Goal: Contribute content: Contribute content

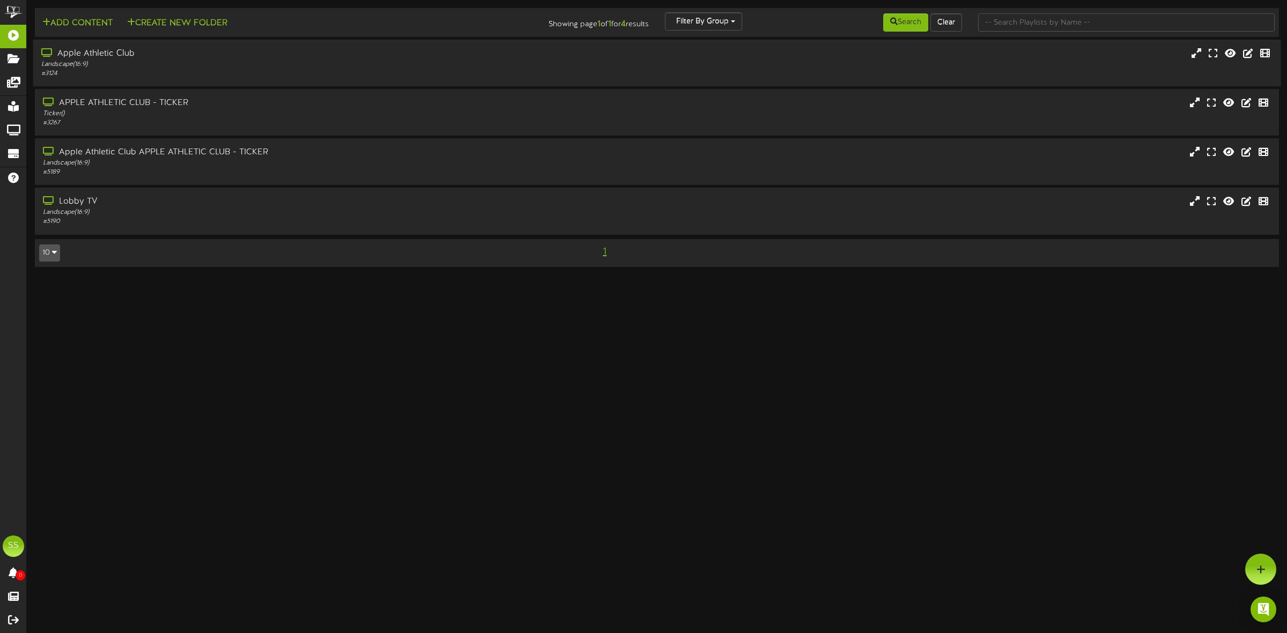
click at [186, 56] on div "Apple Athletic Club" at bounding box center [293, 54] width 504 height 12
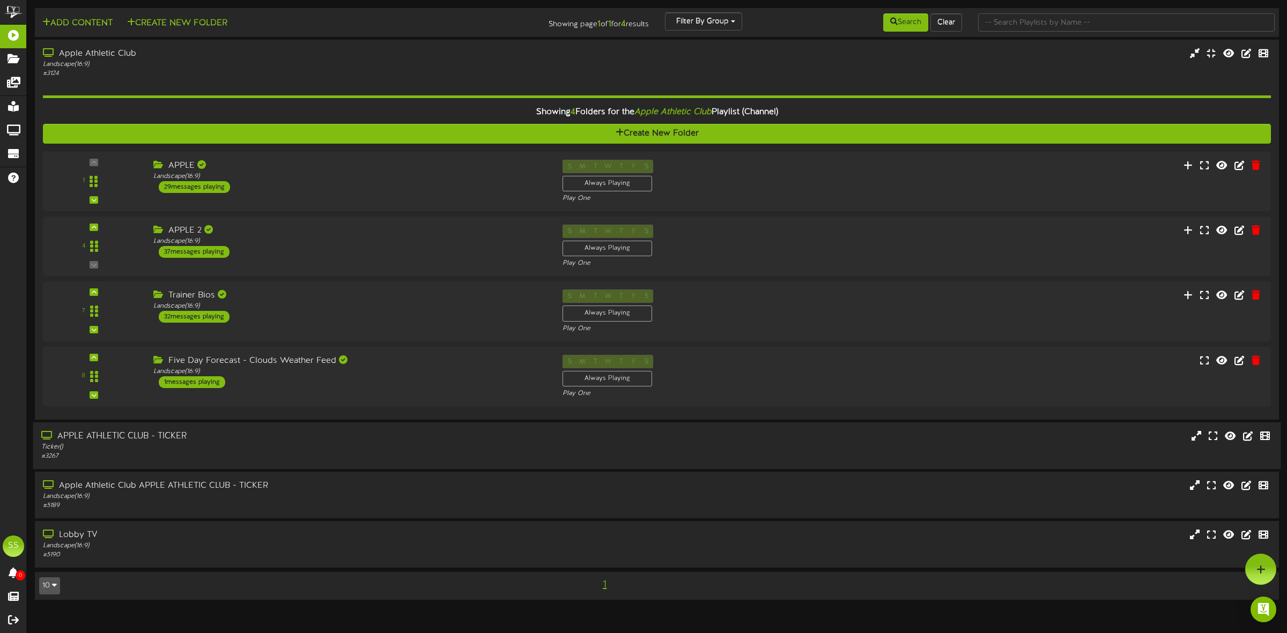
click at [236, 439] on div "APPLE ATHLETIC CLUB - TICKER" at bounding box center [293, 437] width 504 height 12
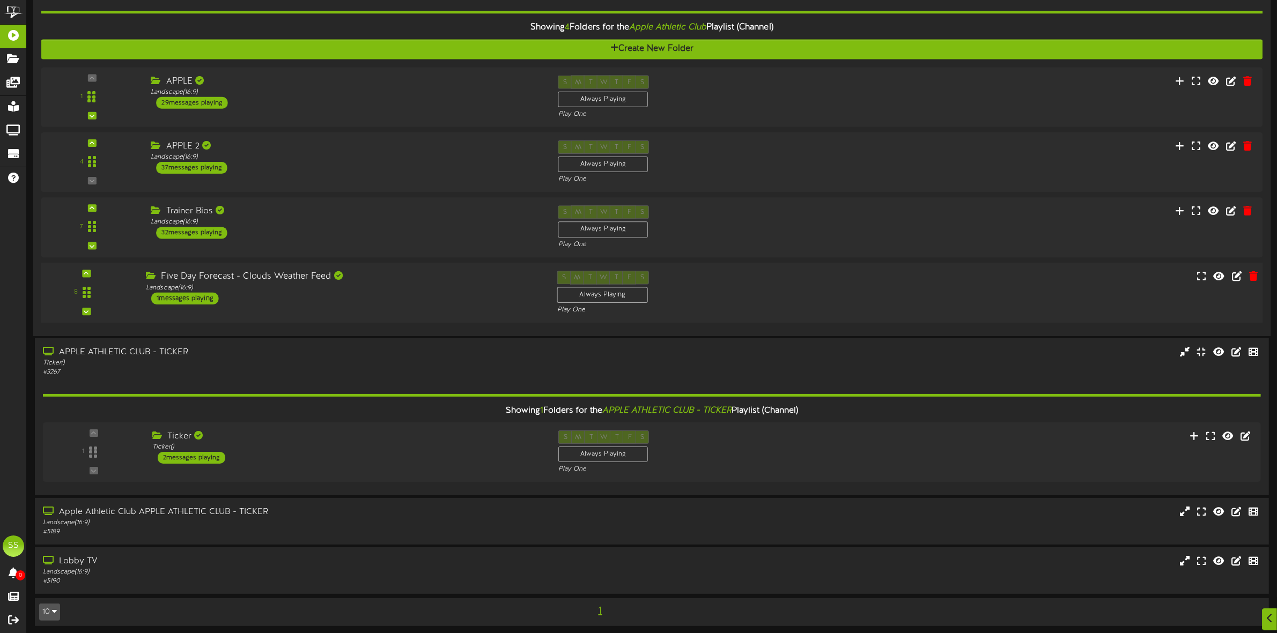
scroll to position [90, 0]
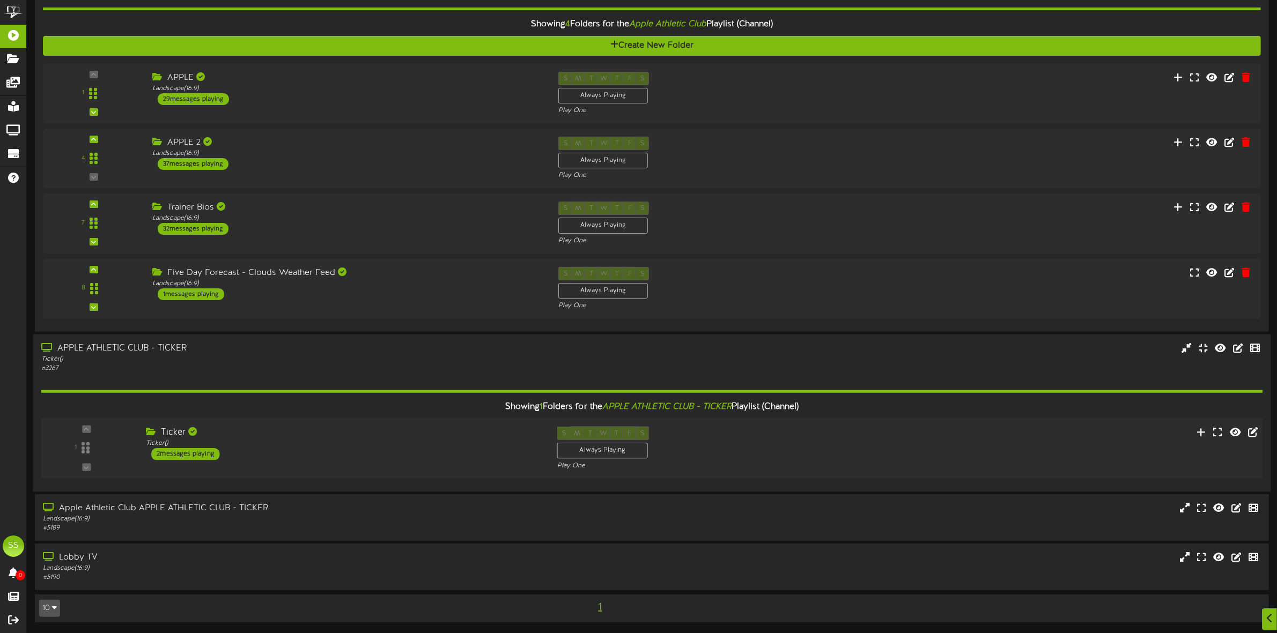
click at [212, 453] on div "2 messages playing" at bounding box center [185, 454] width 69 height 12
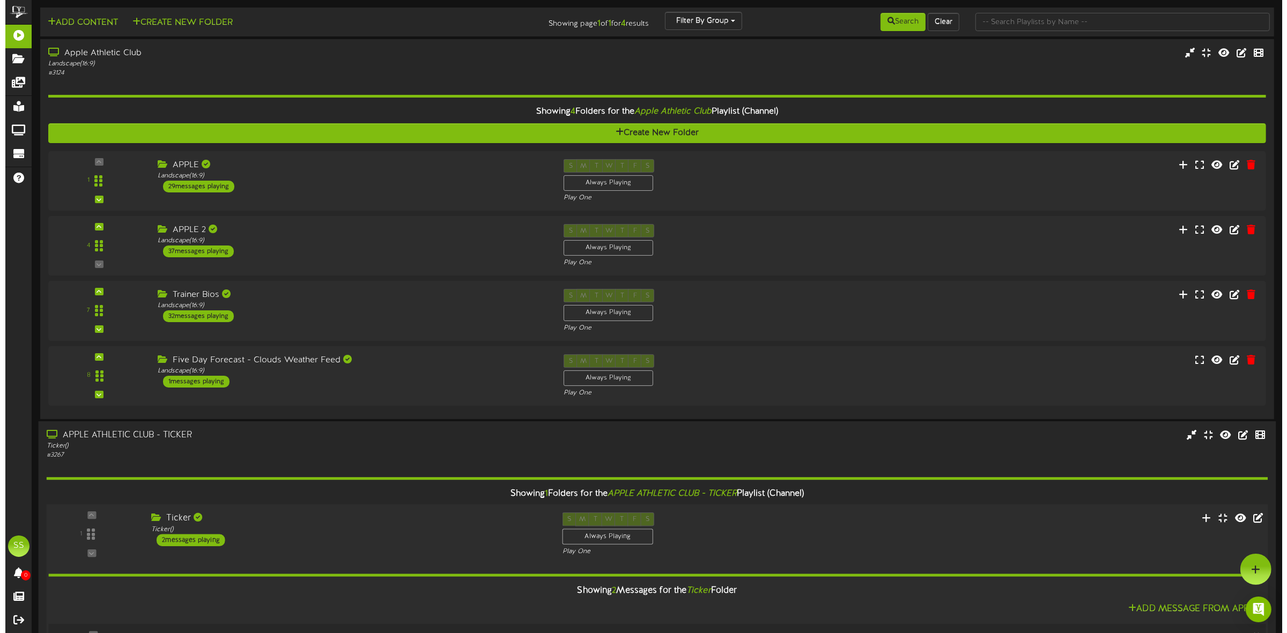
scroll to position [0, 0]
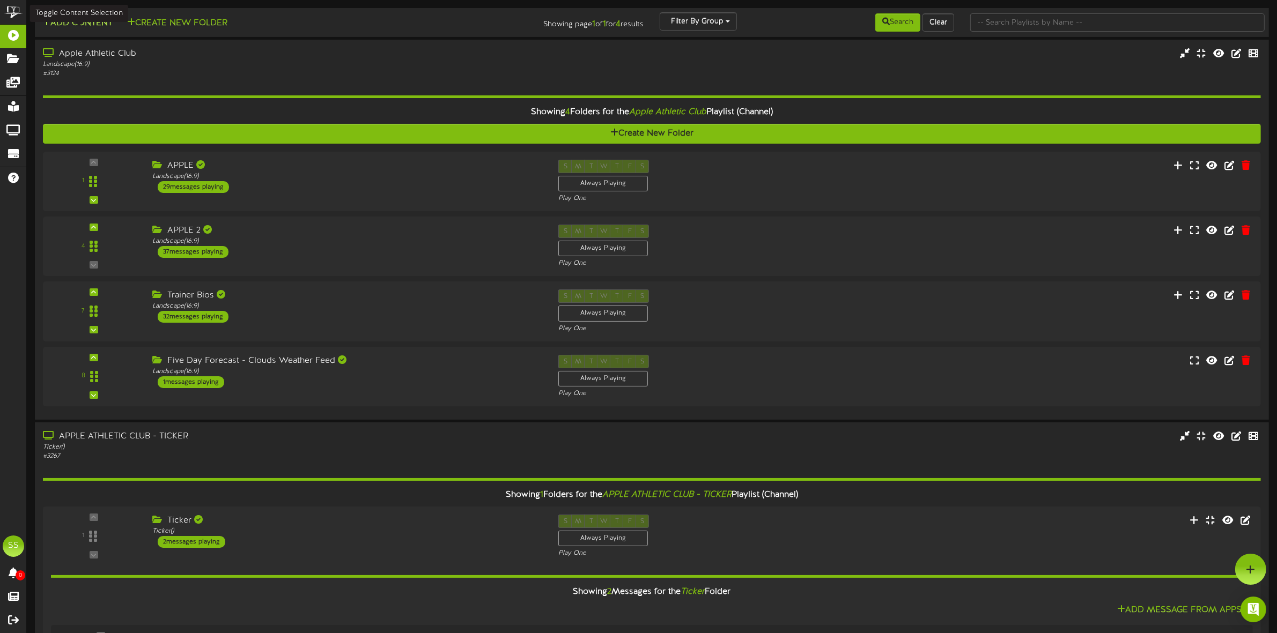
click at [102, 22] on button "Add Content" at bounding box center [77, 23] width 77 height 13
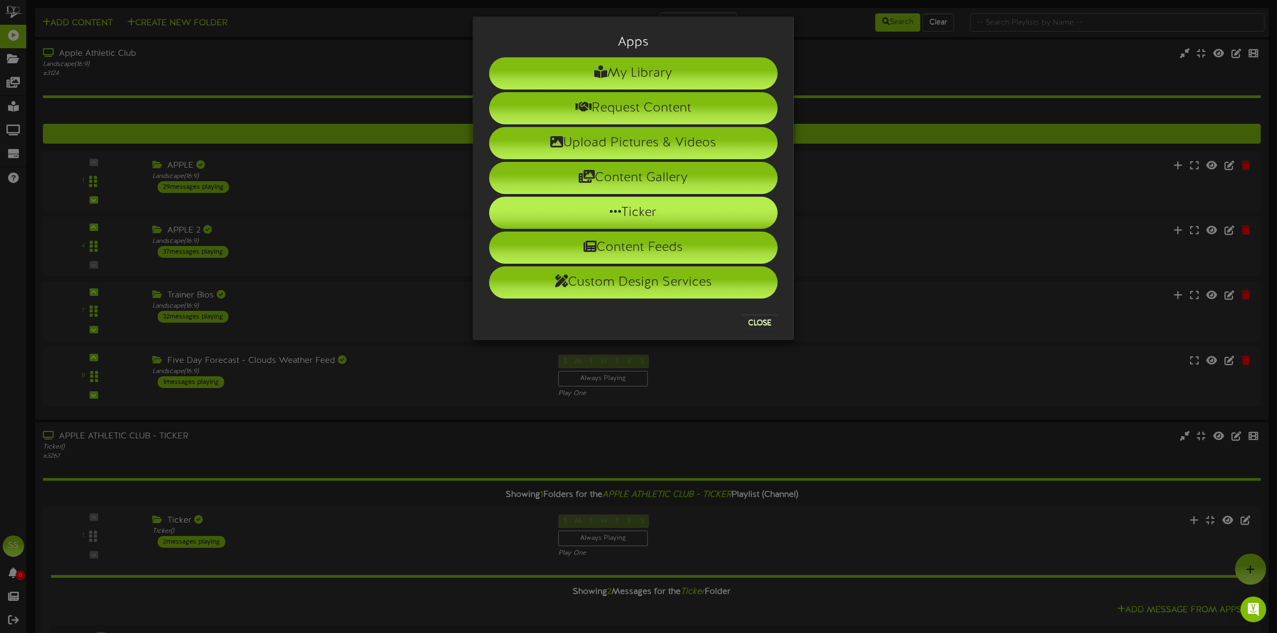
click at [622, 212] on li "Ticker" at bounding box center [633, 213] width 288 height 32
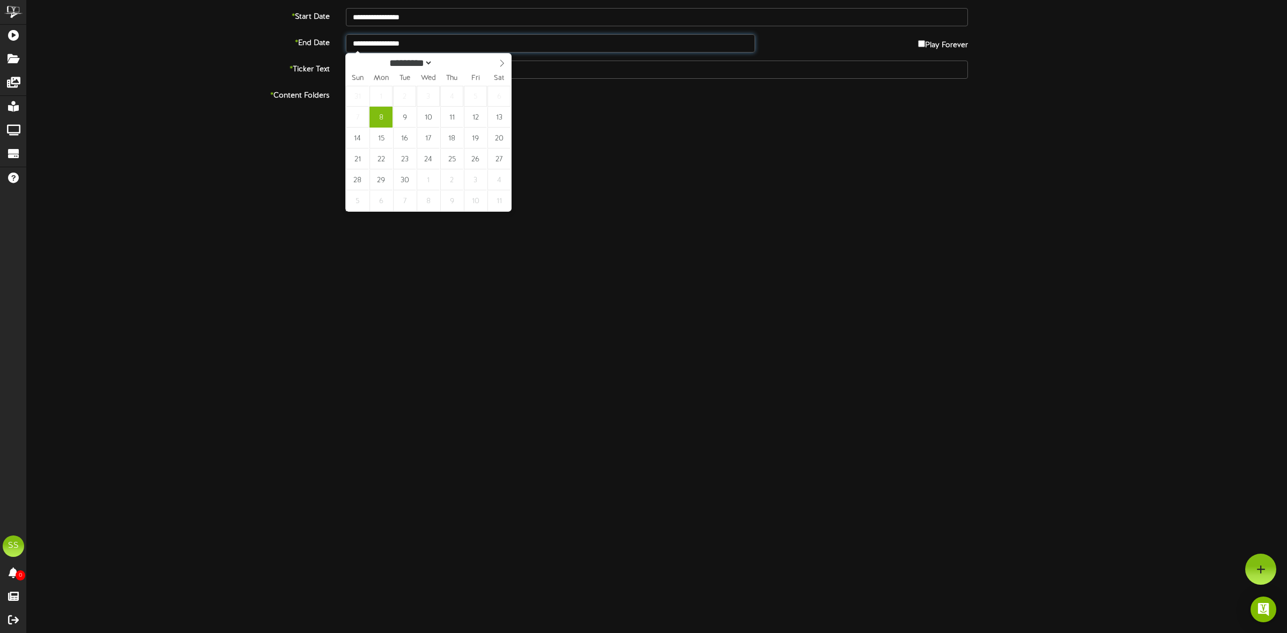
click at [402, 39] on input "**********" at bounding box center [550, 43] width 409 height 18
type input "**********"
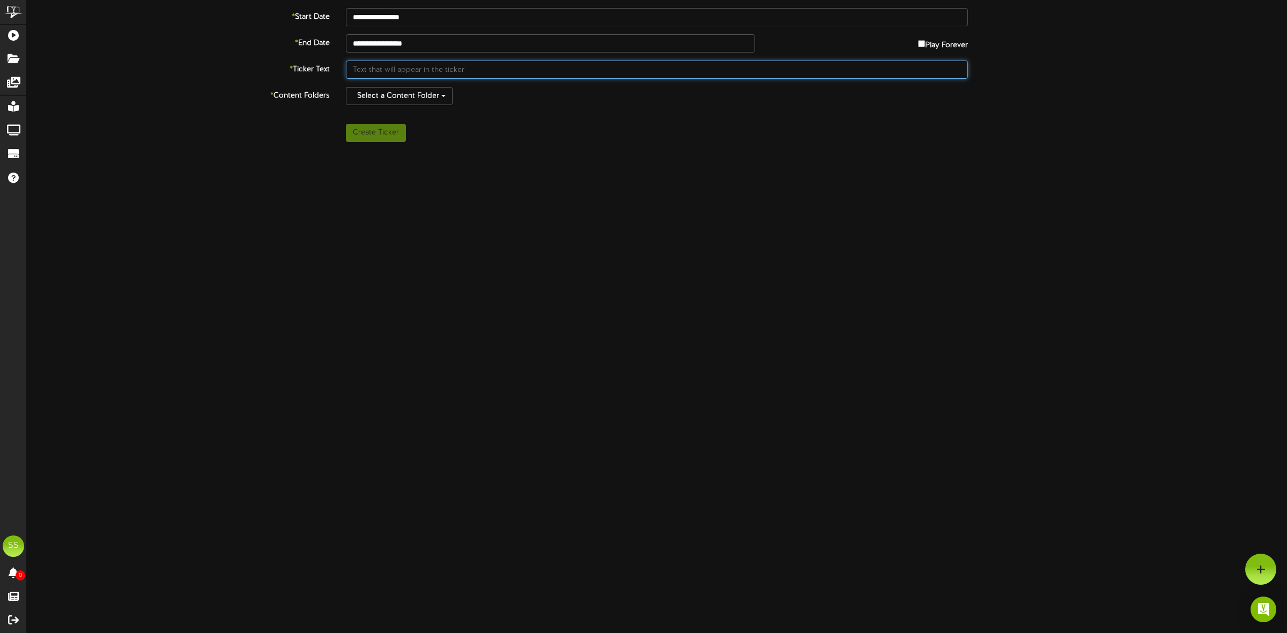
click at [368, 69] on input "text" at bounding box center [657, 70] width 622 height 18
click at [368, 70] on input "text" at bounding box center [657, 70] width 622 height 18
paste input "[URL][DOMAIN_NAME]"
type input "Womens Weight Loss program starts [DATE]. Visit [URL][DOMAIN_NAME] for info"
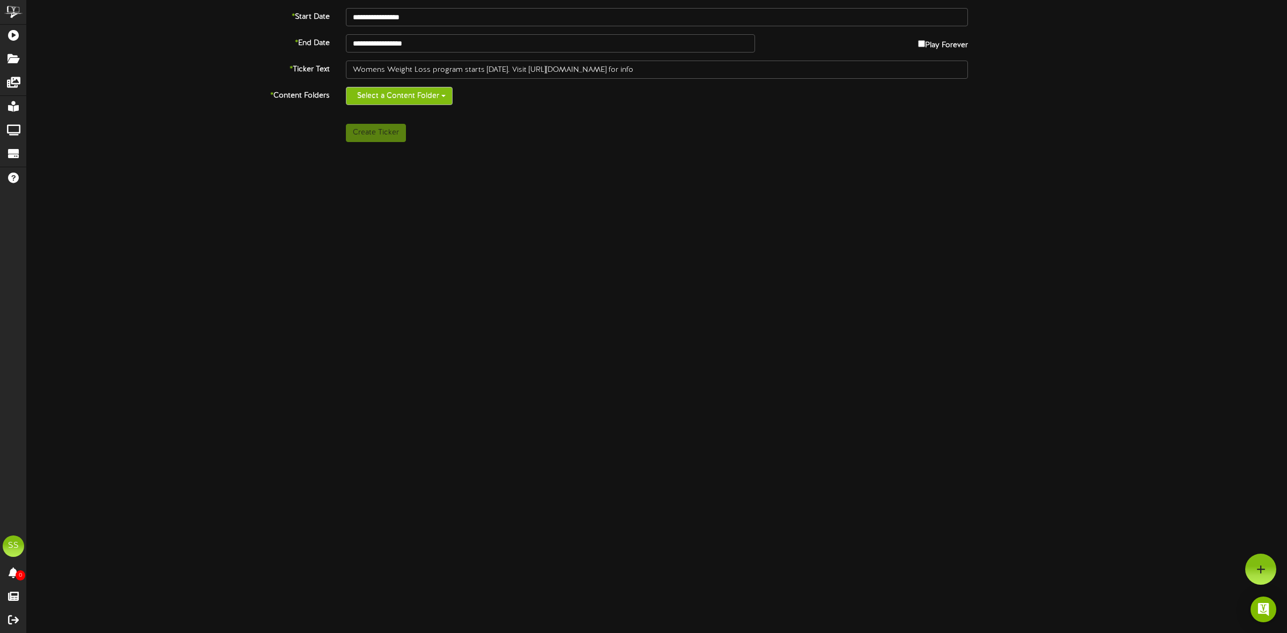
click at [394, 94] on button "Select a Content Folder" at bounding box center [399, 96] width 107 height 18
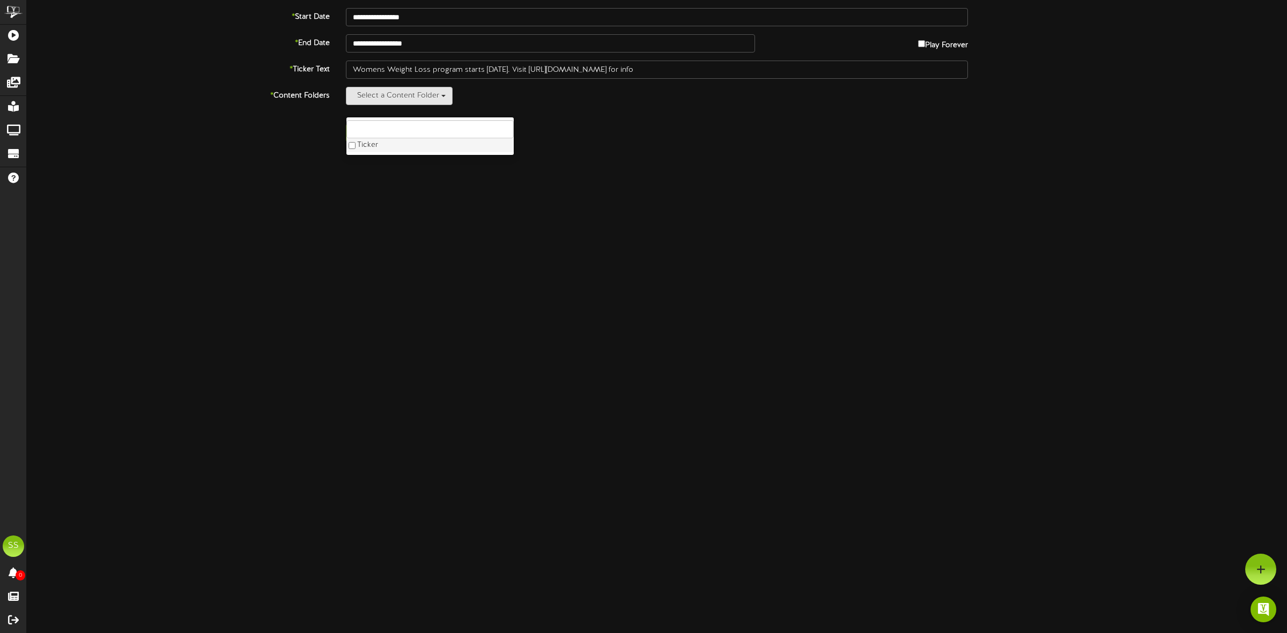
click at [368, 149] on label "Ticker" at bounding box center [429, 145] width 167 height 14
click at [243, 157] on div "**********" at bounding box center [657, 142] width 1260 height 268
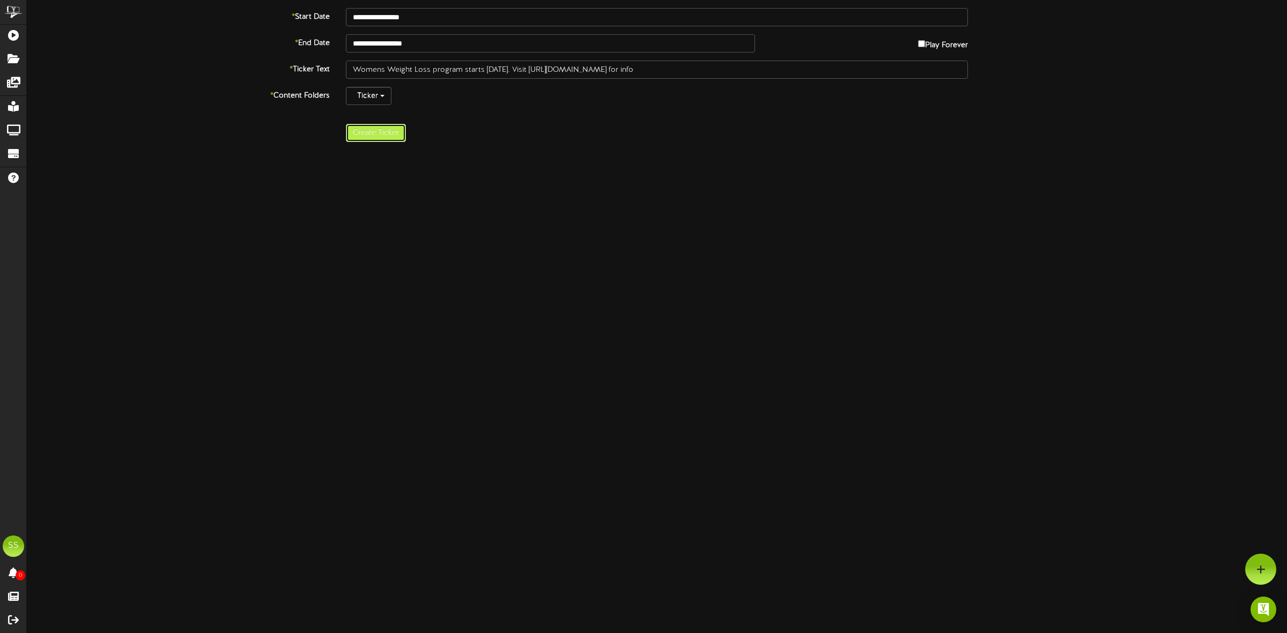
click at [369, 135] on button "Create Ticker" at bounding box center [376, 133] width 60 height 18
